Goal: Transaction & Acquisition: Purchase product/service

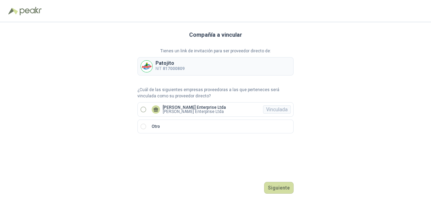
click at [170, 108] on p "[PERSON_NAME] Enterprise Ltda" at bounding box center [194, 108] width 63 height 4
click at [278, 185] on button "Ingresar" at bounding box center [279, 188] width 27 height 12
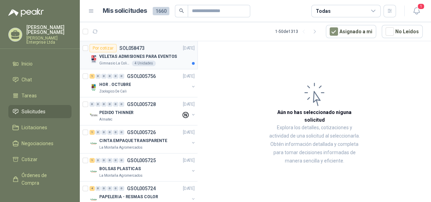
click at [166, 61] on div "Gimnasio La Colina 4 Unidades" at bounding box center [147, 64] width 96 height 6
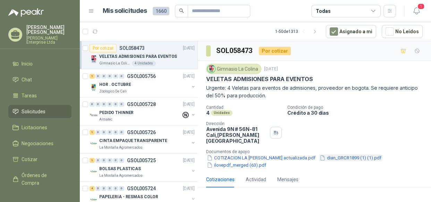
click at [343, 155] on button "dian_GRCR1899 (1) (1).pdf" at bounding box center [350, 158] width 63 height 7
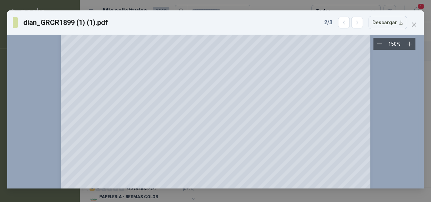
scroll to position [50, 0]
click at [413, 24] on icon "close" at bounding box center [415, 25] width 6 height 6
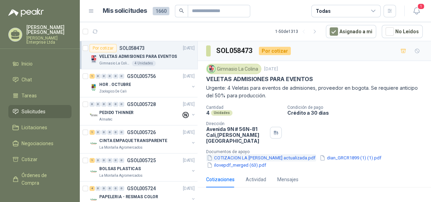
click at [255, 155] on button "COTIZACION LA [PERSON_NAME] actualizada.pdf" at bounding box center [261, 158] width 110 height 7
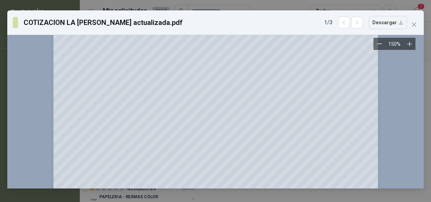
scroll to position [119, 0]
click at [417, 26] on icon "close" at bounding box center [415, 25] width 6 height 6
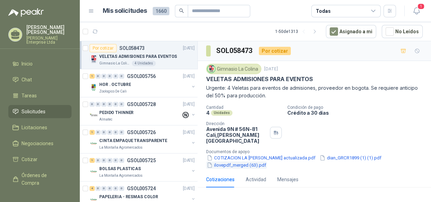
click at [243, 162] on button "ilovepdf_merged (63).pdf" at bounding box center [236, 165] width 61 height 7
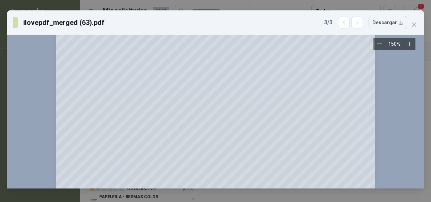
scroll to position [403, 0]
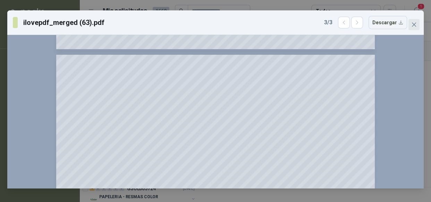
click at [413, 21] on button "Close" at bounding box center [414, 24] width 11 height 11
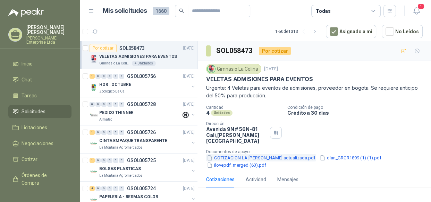
click at [301, 155] on button "COTIZACION LA [PERSON_NAME] actualizada.pdf" at bounding box center [261, 158] width 110 height 7
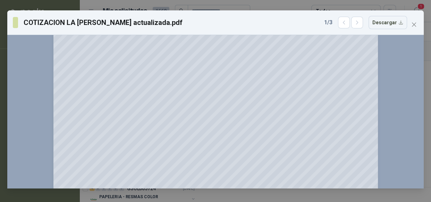
scroll to position [14, 0]
click at [417, 22] on span "Close" at bounding box center [414, 25] width 11 height 6
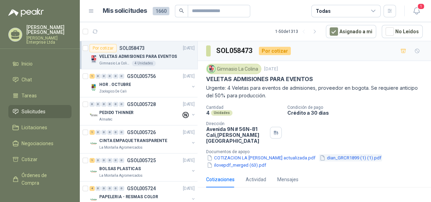
click at [342, 155] on button "dian_GRCR1899 (1) (1).pdf" at bounding box center [350, 158] width 63 height 7
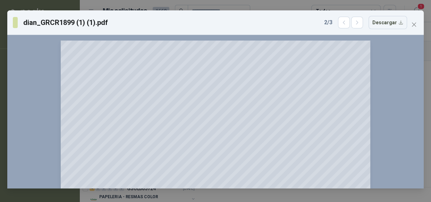
drag, startPoint x: 424, startPoint y: 71, endPoint x: 425, endPoint y: 90, distance: 18.8
click at [427, 90] on div "dian_GRCR1899 (1) (1).pdf 2 / 3 Descargar 150 %" at bounding box center [215, 101] width 431 height 202
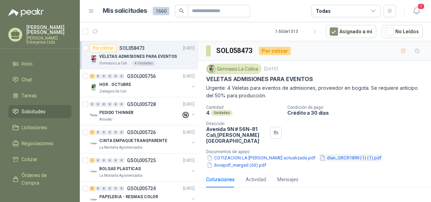
click at [357, 155] on button "dian_GRCR1899 (1) (1).pdf" at bounding box center [350, 158] width 63 height 7
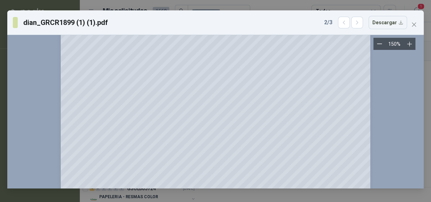
scroll to position [135, 0]
click at [416, 23] on icon "close" at bounding box center [415, 25] width 6 height 6
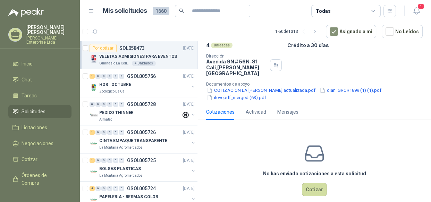
scroll to position [72, 0]
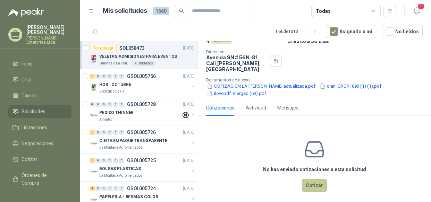
click at [316, 180] on button "Cotizar" at bounding box center [314, 185] width 25 height 13
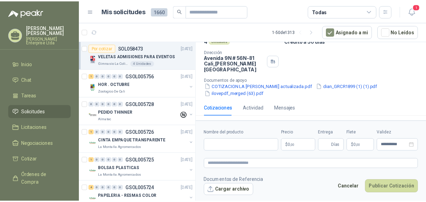
scroll to position [67, 0]
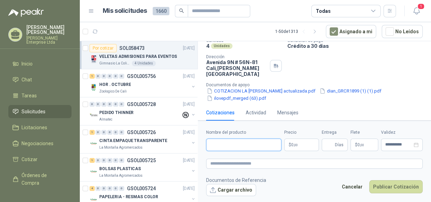
click at [217, 147] on input "Nombre del producto" at bounding box center [243, 145] width 75 height 13
click at [248, 142] on input "**********" at bounding box center [243, 145] width 75 height 13
click at [252, 145] on input "**********" at bounding box center [243, 145] width 75 height 13
type input "**********"
click at [297, 146] on body "[PERSON_NAME] Enterprise Ltda Inicio Chat Tareas Solicitudes Licitaciones Negoc…" at bounding box center [215, 101] width 431 height 202
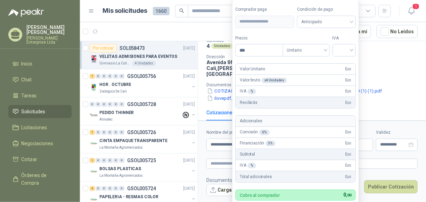
drag, startPoint x: 269, startPoint y: 49, endPoint x: 231, endPoint y: 50, distance: 38.2
click at [231, 50] on body "[PERSON_NAME] Enterprise Ltda Inicio Chat Tareas Solicitudes Licitaciones Negoc…" at bounding box center [213, 101] width 426 height 202
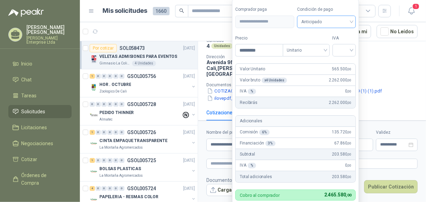
click at [334, 22] on span "Anticipado" at bounding box center [326, 22] width 51 height 10
type input "*********"
click at [334, 22] on span "Anticipado" at bounding box center [326, 22] width 51 height 10
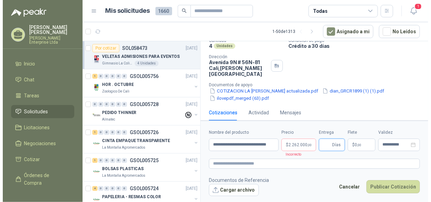
scroll to position [0, 0]
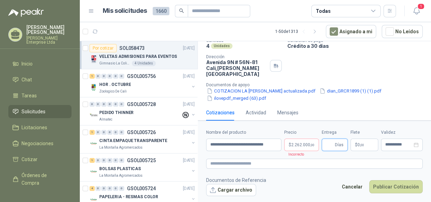
drag, startPoint x: 427, startPoint y: 77, endPoint x: 431, endPoint y: 91, distance: 14.3
click at [431, 91] on html "[PERSON_NAME] Enterprise Ltda Inicio Chat Tareas Solicitudes Licitaciones Negoc…" at bounding box center [215, 101] width 431 height 202
click at [310, 144] on span ",00" at bounding box center [312, 145] width 4 height 4
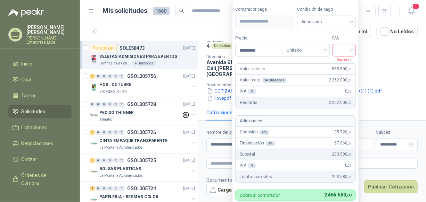
click at [350, 52] on input "search" at bounding box center [344, 49] width 15 height 10
click at [347, 63] on div "19%" at bounding box center [345, 65] width 13 height 8
click at [343, 22] on span "Anticipado" at bounding box center [327, 22] width 51 height 10
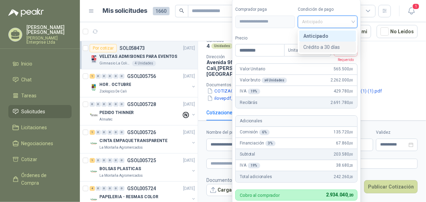
click at [333, 48] on div "Crédito a 30 días" at bounding box center [327, 47] width 49 height 8
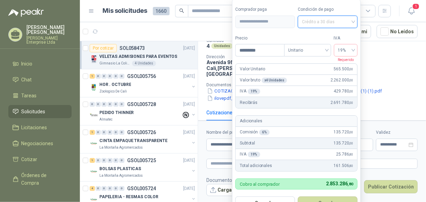
click at [333, 20] on span "Crédito a 30 días" at bounding box center [327, 22] width 51 height 10
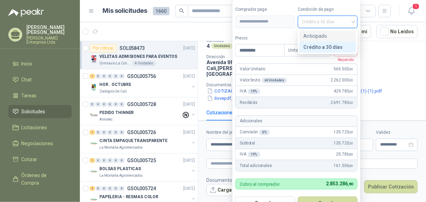
click at [324, 36] on div "Anticipado" at bounding box center [327, 36] width 49 height 8
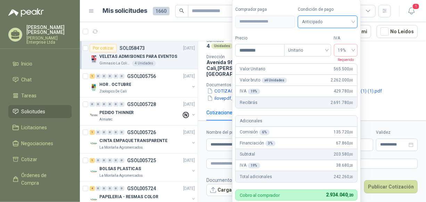
click at [376, 54] on div "Cantidad 4 Unidades Condición de pago Crédito a 30 días Dirección [STREET_ADDRE…" at bounding box center [311, 70] width 211 height 64
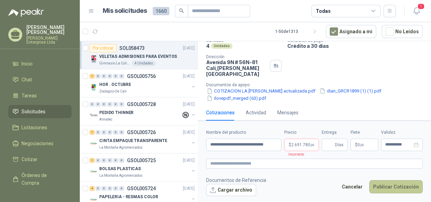
click at [397, 187] on button "Publicar Cotización" at bounding box center [396, 187] width 53 height 13
click at [356, 88] on button "dian_GRCR1899 (1) (1).pdf" at bounding box center [350, 91] width 63 height 7
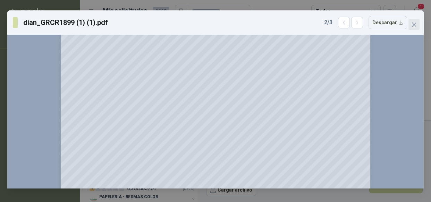
click at [417, 24] on icon "close" at bounding box center [415, 25] width 6 height 6
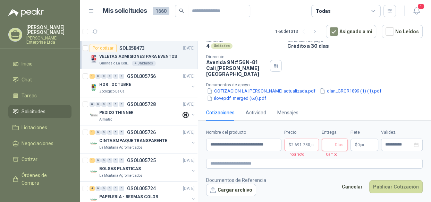
click at [326, 143] on input "Entrega" at bounding box center [330, 145] width 8 height 12
type input "*"
click at [394, 185] on button "Publicar Cotización" at bounding box center [396, 187] width 53 height 13
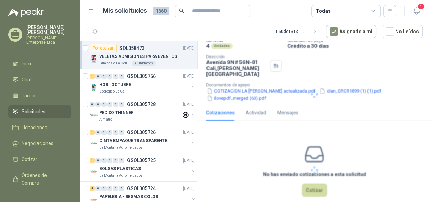
scroll to position [30, 0]
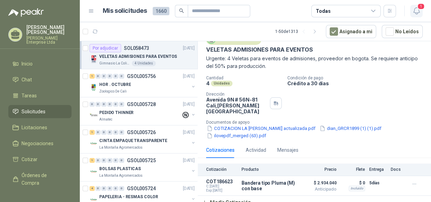
click at [414, 16] on button "1" at bounding box center [417, 11] width 13 height 13
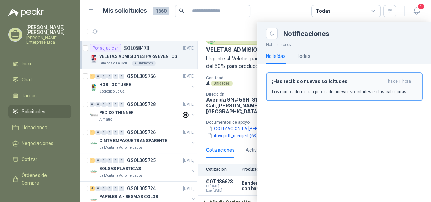
click at [312, 89] on p "Los compradores han publicado nuevas solicitudes en tus categorías." at bounding box center [339, 92] width 135 height 6
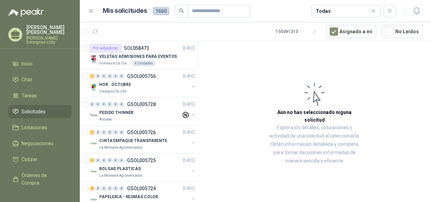
click at [373, 10] on icon at bounding box center [374, 11] width 6 height 6
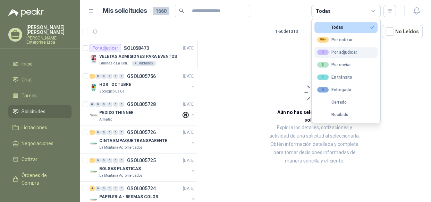
click at [346, 50] on div "3 Por adjudicar" at bounding box center [337, 53] width 40 height 6
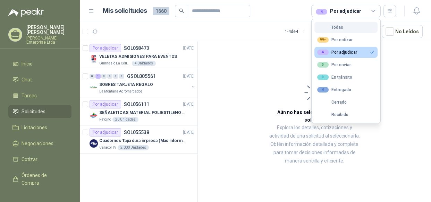
click at [338, 27] on div "Todas" at bounding box center [330, 27] width 26 height 5
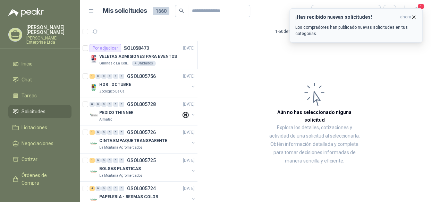
click at [339, 27] on p "Los compradores han publicado nuevas solicitudes en tus categorías." at bounding box center [357, 30] width 122 height 13
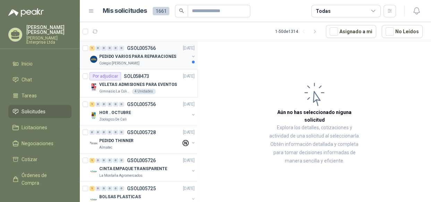
click at [161, 65] on div "Colegio [PERSON_NAME]" at bounding box center [144, 64] width 90 height 6
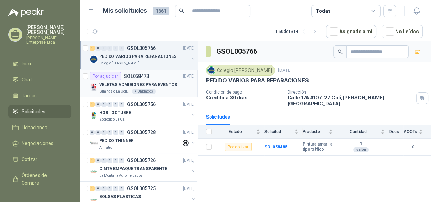
click at [134, 81] on div "VELETAS ADMISIONES PARA EVENTOS" at bounding box center [147, 85] width 96 height 8
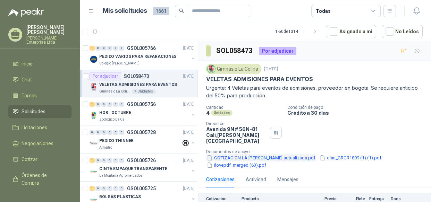
click at [243, 155] on button "COTIZACION LA [PERSON_NAME] actualizada.pdf" at bounding box center [261, 158] width 110 height 7
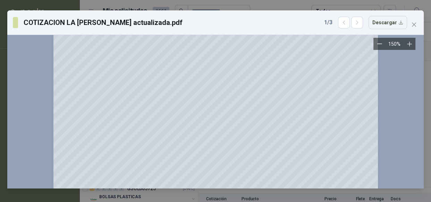
scroll to position [97, 0]
click at [413, 25] on icon "close" at bounding box center [415, 25] width 6 height 6
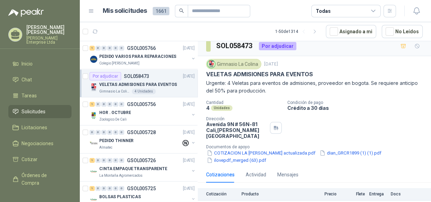
scroll to position [30, 0]
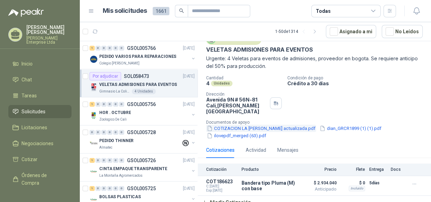
click at [280, 125] on button "COTIZACION LA [PERSON_NAME] actualizada.pdf" at bounding box center [261, 128] width 110 height 7
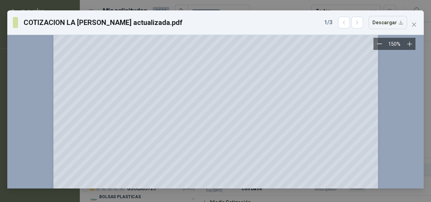
scroll to position [196, 0]
drag, startPoint x: 414, startPoint y: 22, endPoint x: 412, endPoint y: 29, distance: 7.5
click at [415, 24] on icon "close" at bounding box center [415, 25] width 6 height 6
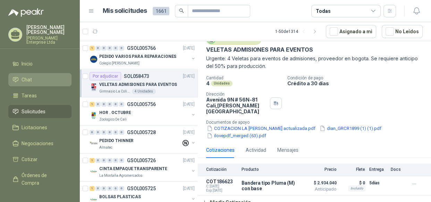
click at [35, 78] on li "Chat" at bounding box center [40, 80] width 55 height 8
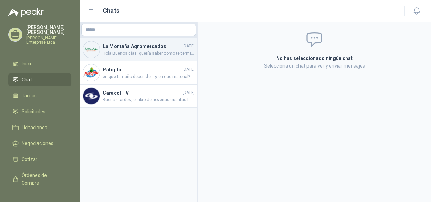
click at [171, 52] on span "Hola Buenos días, quería saber como te termino de ir con la muestra del sobre" at bounding box center [149, 53] width 92 height 7
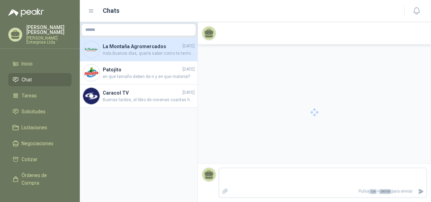
scroll to position [529, 0]
